Goal: Information Seeking & Learning: Learn about a topic

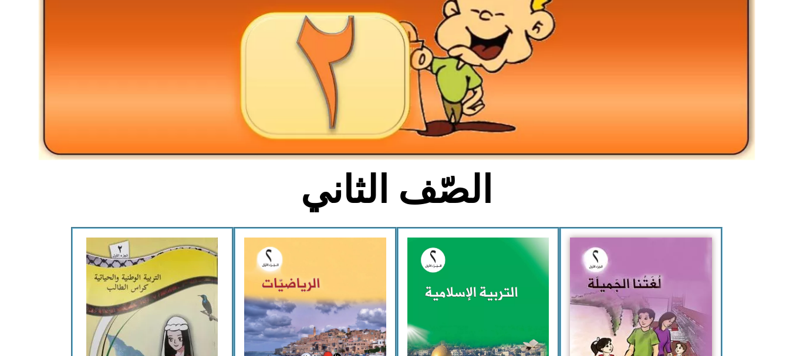
click at [792, 107] on html "الصفحة الرئيسية الصف الأول الصف الثاني الصف الثالث الصف الرابع الصف الخامس الصف…" at bounding box center [396, 255] width 793 height 787
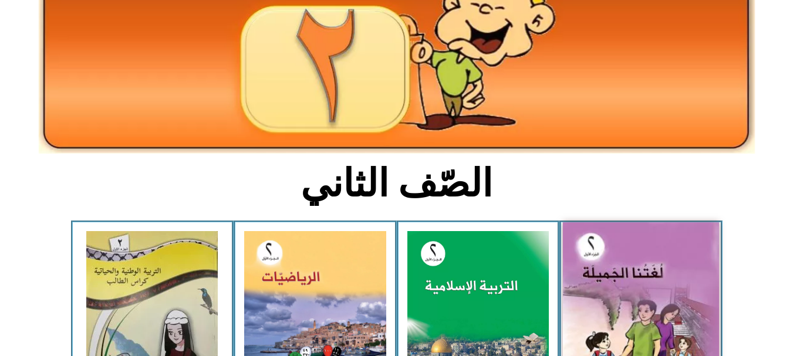
click at [648, 274] on img at bounding box center [641, 318] width 156 height 193
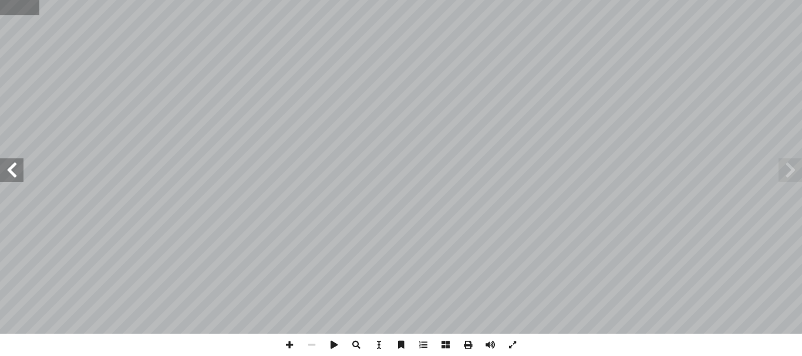
click at [12, 8] on input "text" at bounding box center [19, 7] width 39 height 15
type input "**"
click at [514, 346] on span at bounding box center [512, 345] width 22 height 22
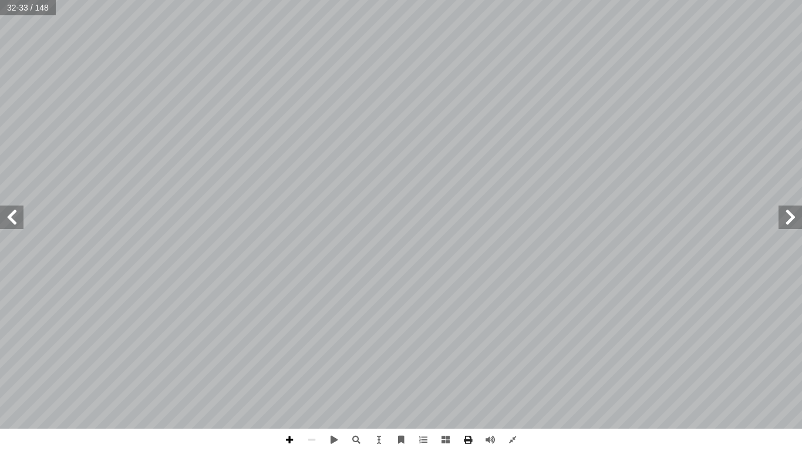
click at [293, 356] on span at bounding box center [289, 439] width 22 height 22
click at [315, 356] on span at bounding box center [312, 439] width 22 height 22
click at [293, 356] on span at bounding box center [289, 439] width 22 height 22
click at [517, 356] on span at bounding box center [512, 439] width 22 height 22
